Goal: Information Seeking & Learning: Learn about a topic

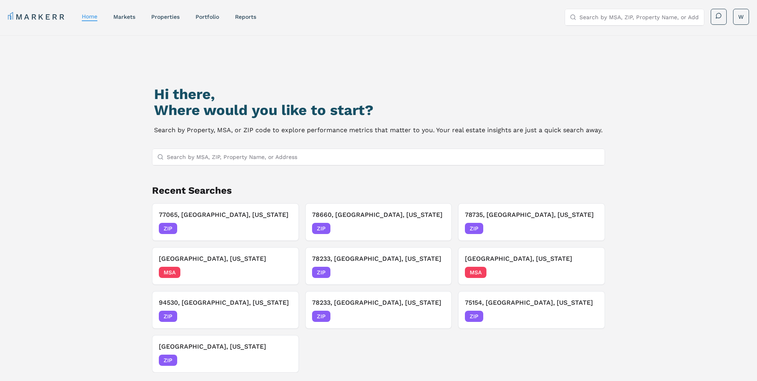
click at [232, 162] on input "Search by MSA, ZIP, Property Name, or Address" at bounding box center [384, 157] width 434 height 16
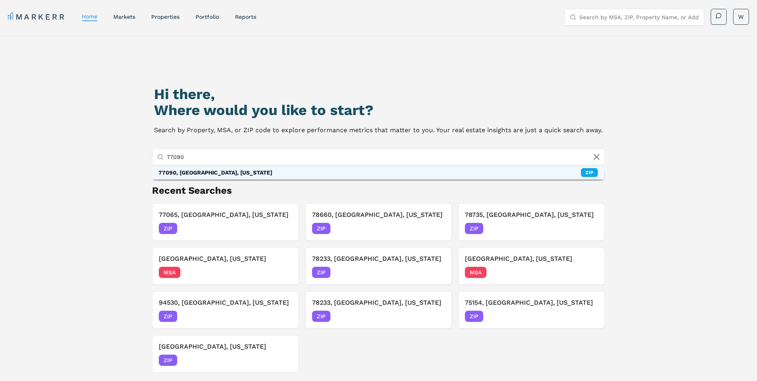
type input "77090"
click at [224, 179] on div "77090, [GEOGRAPHIC_DATA], [US_STATE] ZIP" at bounding box center [378, 173] width 453 height 14
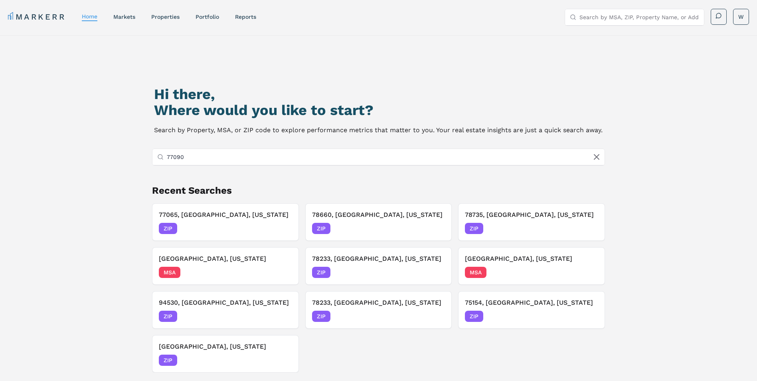
click at [227, 170] on div "Hi there, Where would you like to start? Search by Property, MSA, or ZIP code t…" at bounding box center [379, 238] width 530 height 381
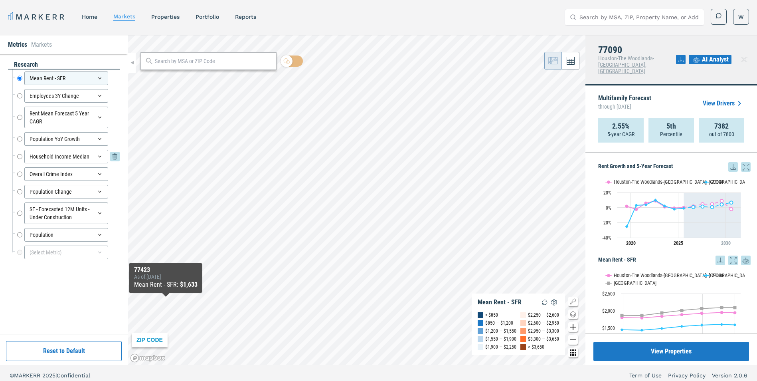
click at [20, 156] on input "Household Income Median" at bounding box center [19, 157] width 5 height 14
radio input "false"
radio input "true"
